Goal: Check status: Check status

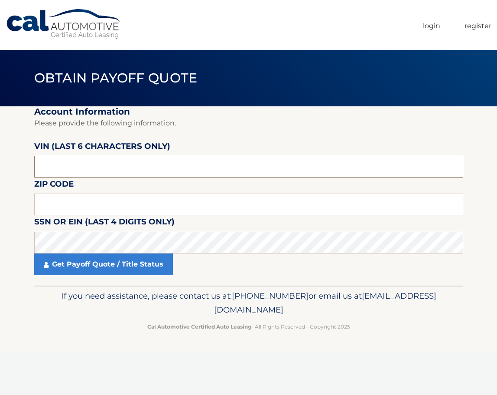
click at [103, 158] on input "text" at bounding box center [248, 167] width 429 height 22
click at [116, 154] on label "VIN (last 6 characters only)" at bounding box center [102, 148] width 136 height 16
click at [162, 160] on input "text" at bounding box center [248, 167] width 429 height 22
click at [93, 171] on input "text" at bounding box center [248, 167] width 429 height 22
type input "703202"
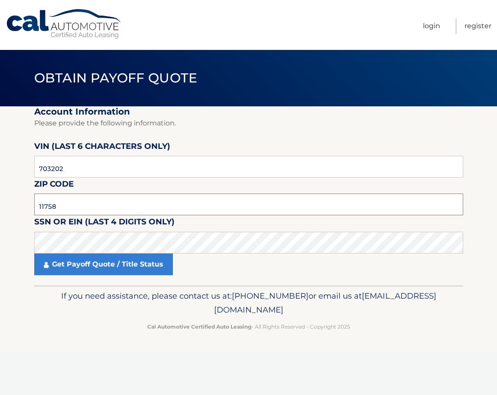
type input "11758"
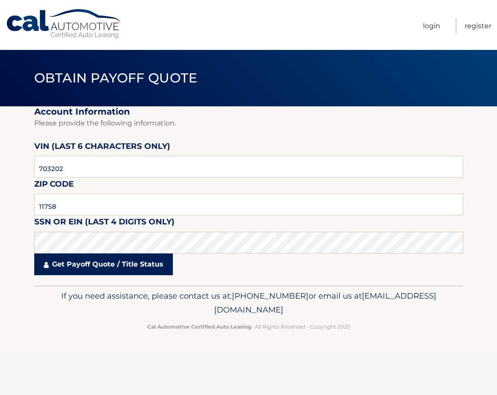
click at [130, 267] on link "Get Payoff Quote / Title Status" at bounding box center [103, 264] width 139 height 22
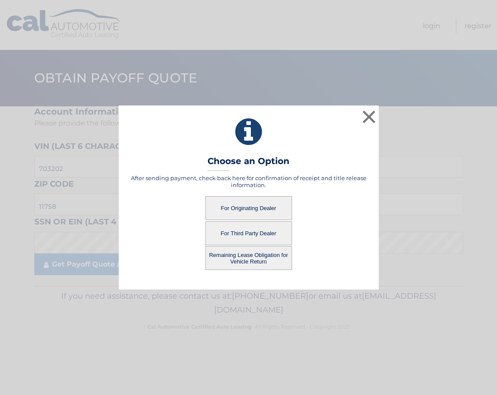
click at [271, 206] on button "For Originating Dealer" at bounding box center [249, 208] width 87 height 24
click at [245, 208] on button "For Originating Dealer" at bounding box center [249, 208] width 87 height 24
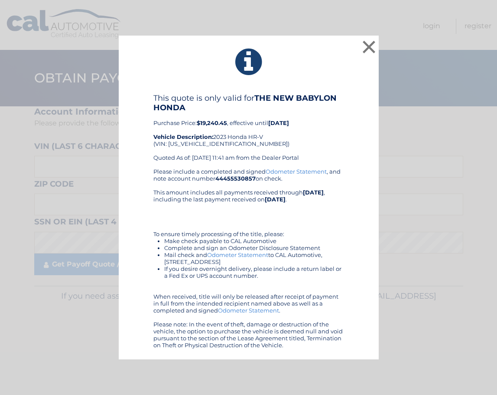
drag, startPoint x: 147, startPoint y: 91, endPoint x: 341, endPoint y: 349, distance: 322.7
click at [341, 349] on div "× This quote is only valid for THE NEW BABYLON HONDA Purchase Price: $19,240.45…" at bounding box center [249, 197] width 260 height 323
click at [177, 179] on div "Please include a completed and signed Odometer Statement , and note account num…" at bounding box center [248, 258] width 191 height 180
click at [373, 48] on button "×" at bounding box center [369, 46] width 17 height 17
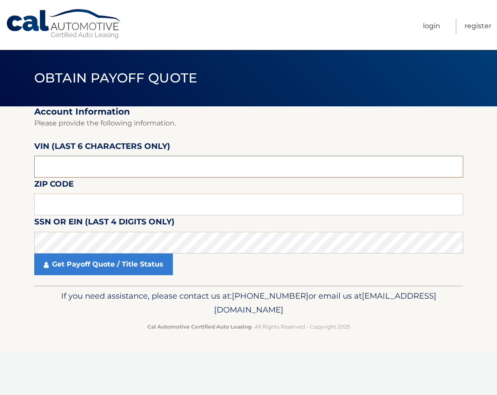
click at [100, 164] on input "text" at bounding box center [248, 167] width 429 height 22
type input "703202"
type input "11758"
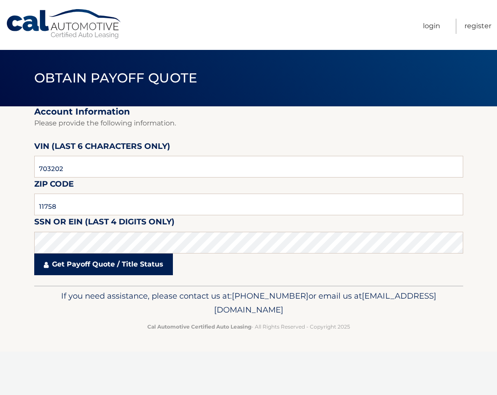
click at [113, 254] on link "Get Payoff Quote / Title Status" at bounding box center [103, 264] width 139 height 22
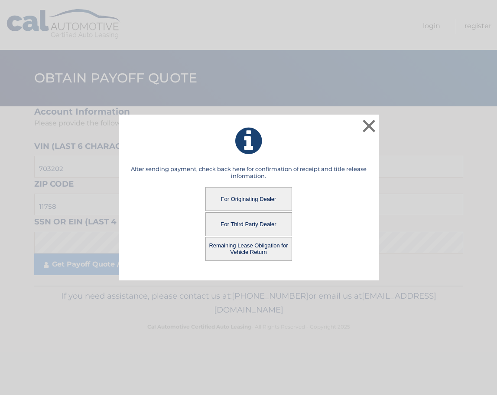
click at [274, 223] on button "For Third Party Dealer" at bounding box center [249, 224] width 87 height 24
click at [243, 221] on button "For Third Party Dealer" at bounding box center [249, 224] width 87 height 24
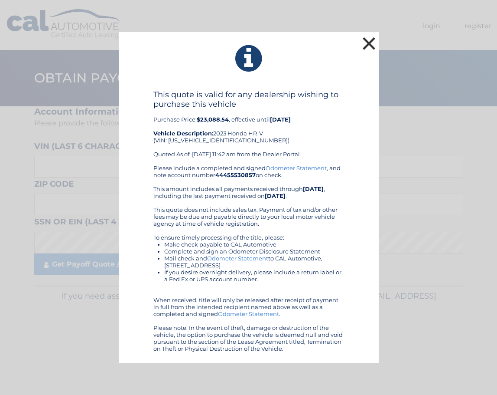
click at [370, 42] on button "×" at bounding box center [369, 43] width 17 height 17
